Goal: Transaction & Acquisition: Subscribe to service/newsletter

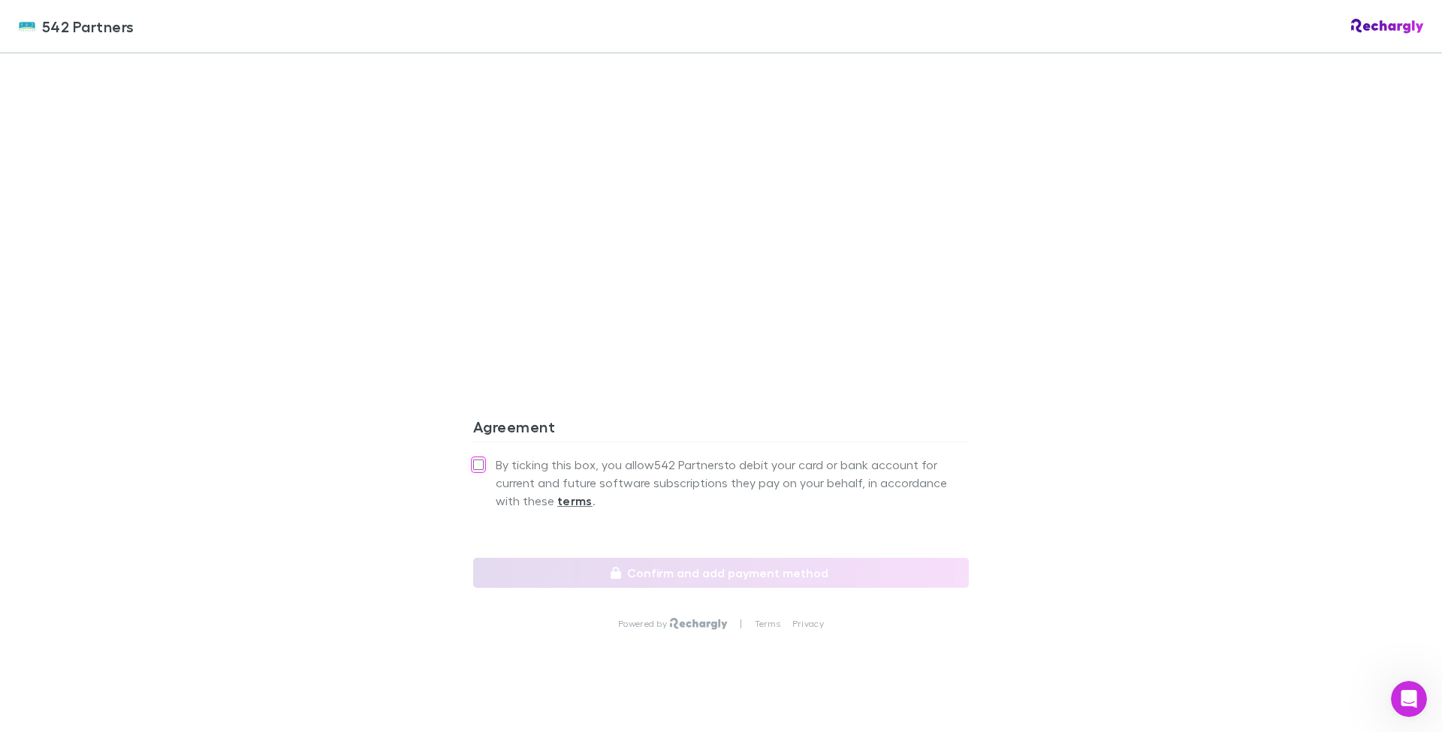
scroll to position [1208, 0]
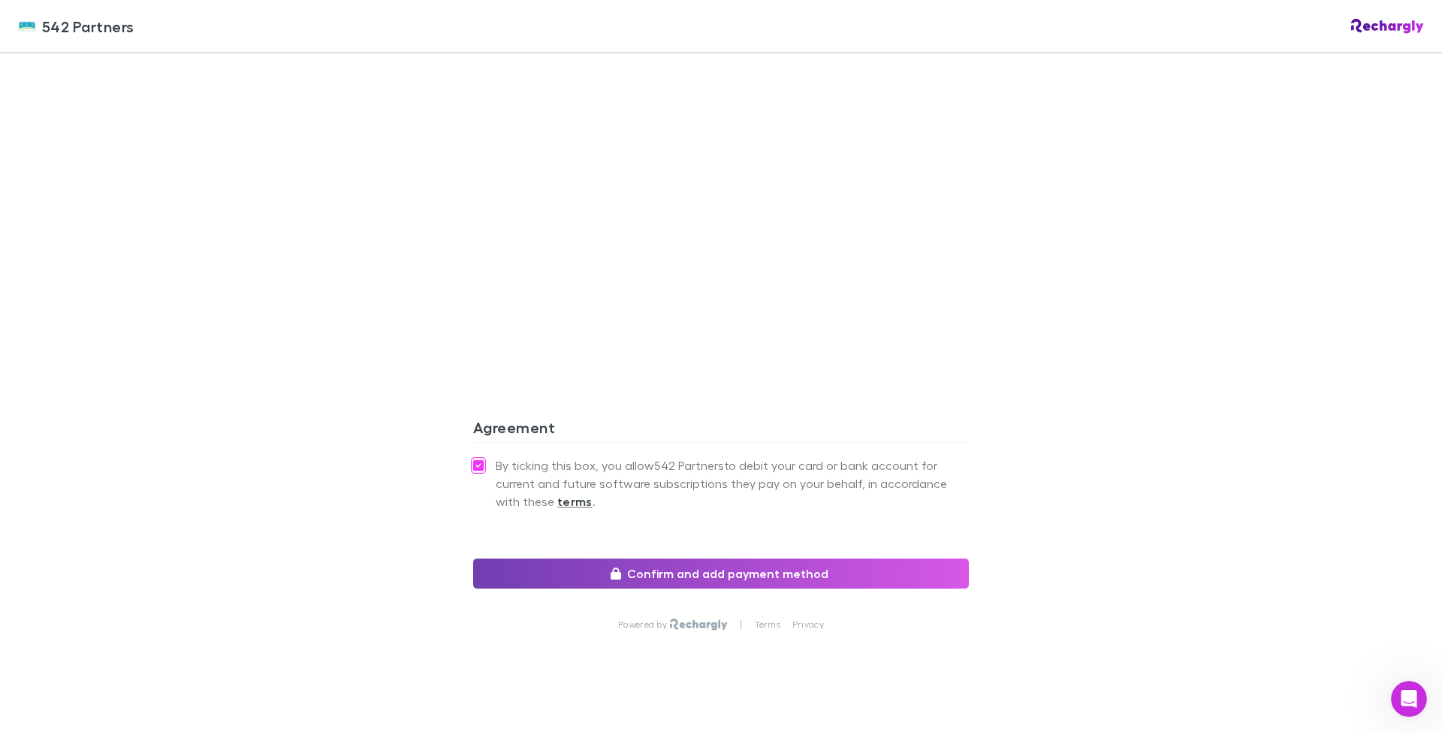
click at [732, 559] on button "Confirm and add payment method" at bounding box center [721, 574] width 496 height 30
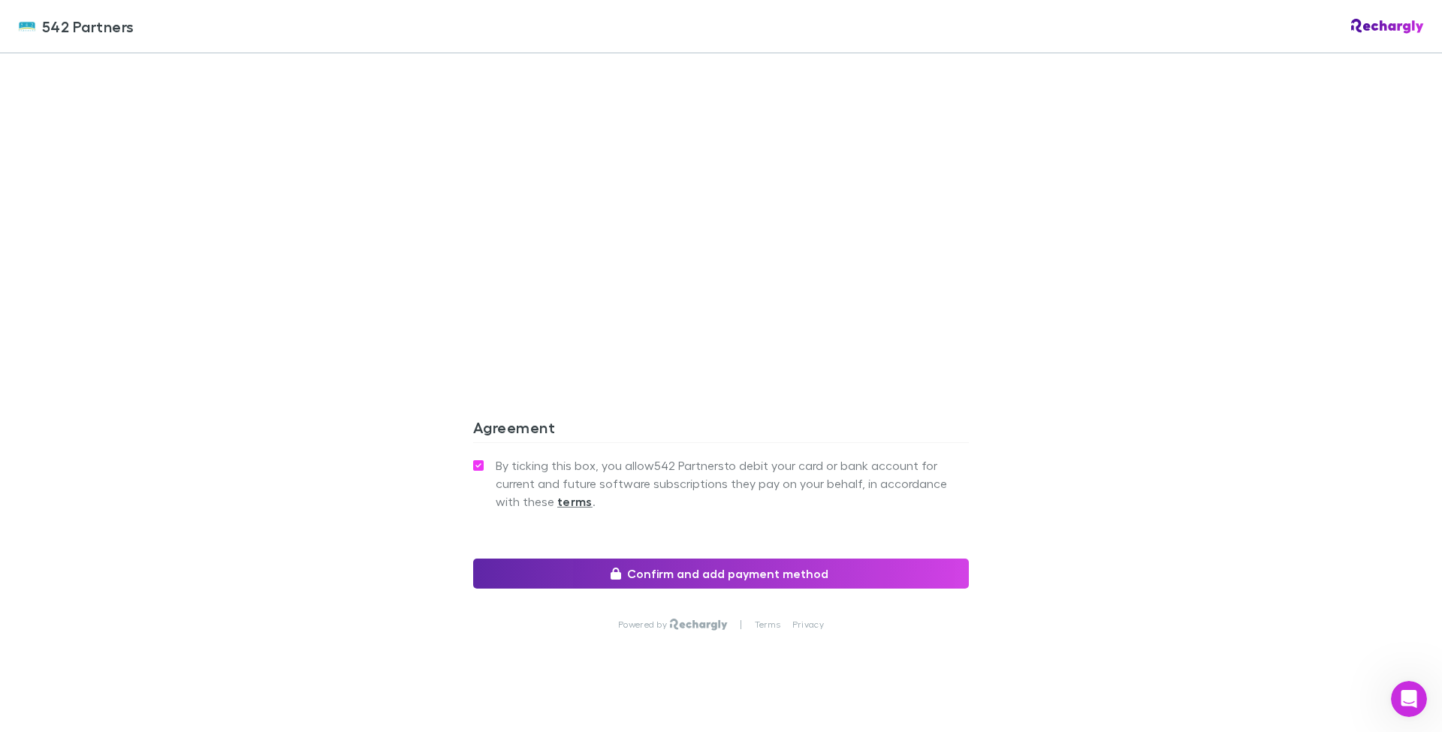
scroll to position [1187, 0]
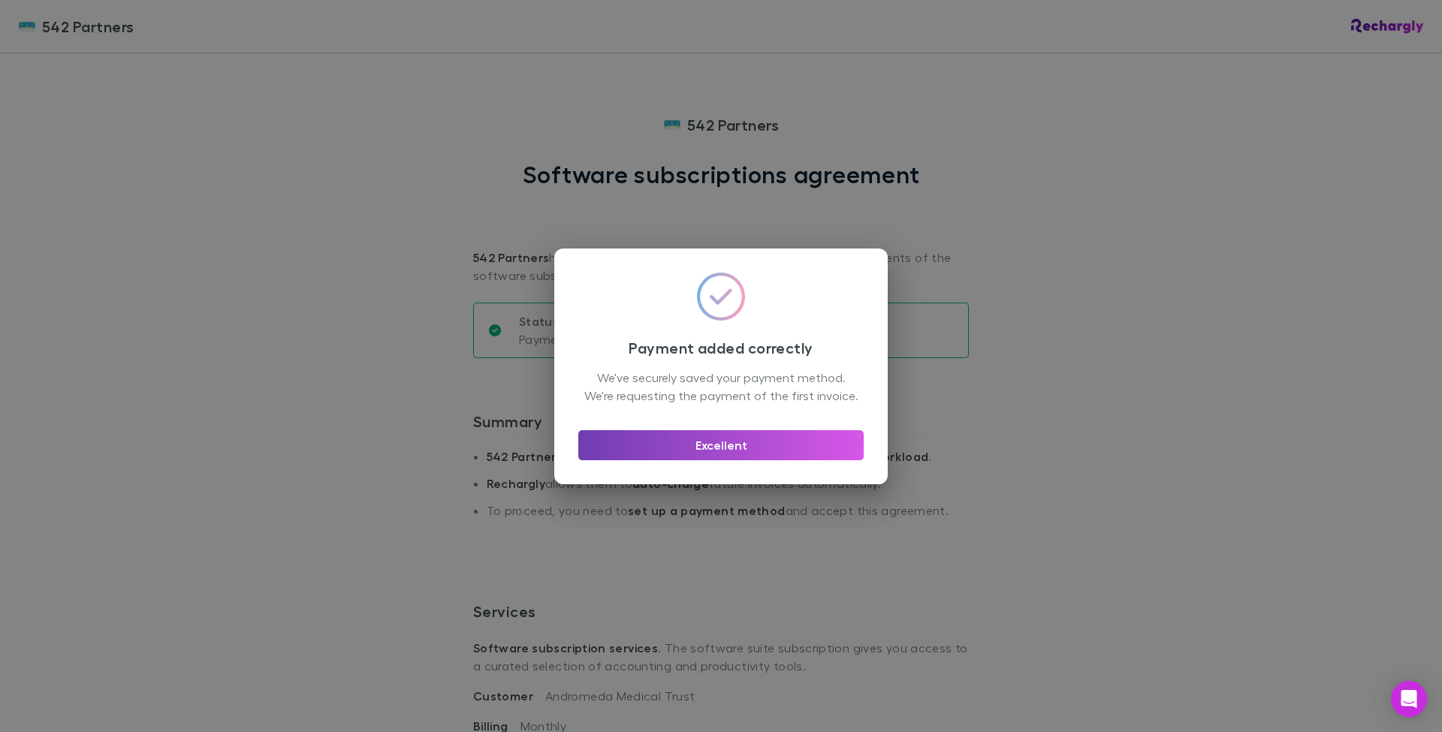
click at [743, 460] on button "Excellent" at bounding box center [720, 445] width 285 height 30
